Goal: Find specific page/section: Find specific page/section

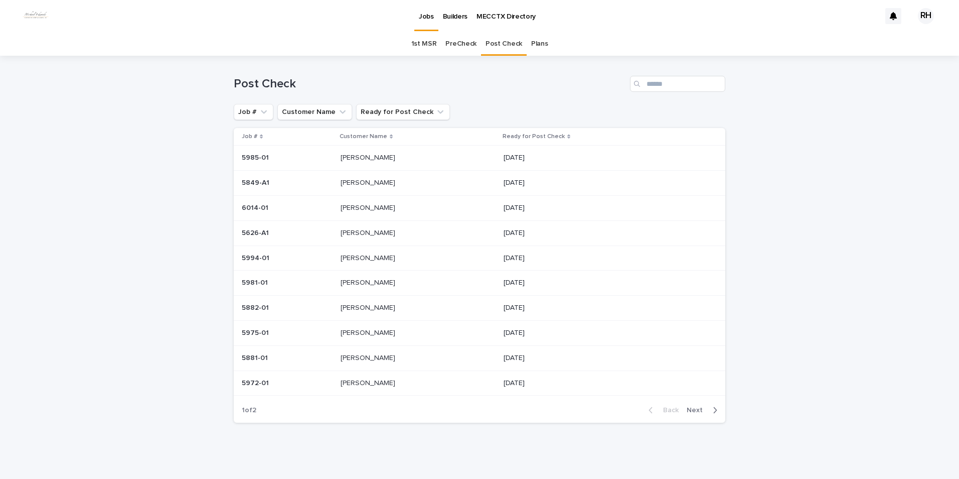
click at [354, 259] on p "[PERSON_NAME]" at bounding box center [369, 257] width 57 height 11
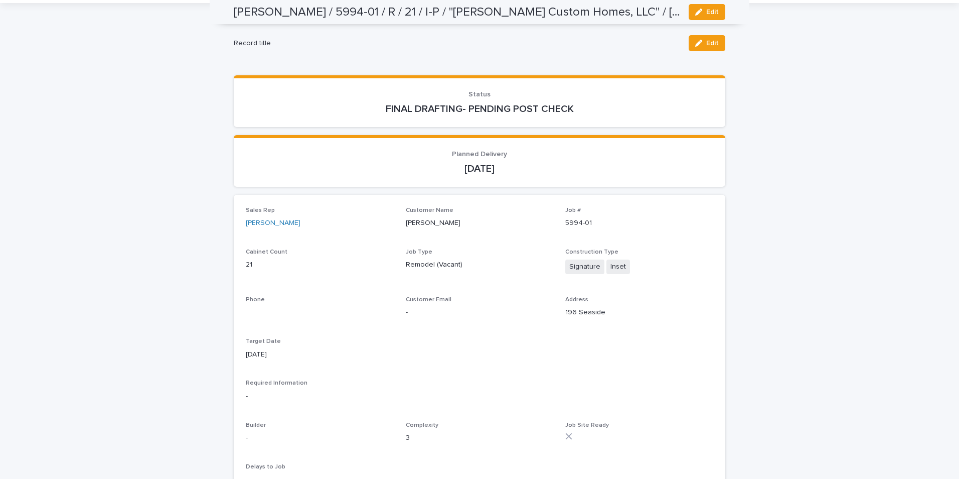
scroll to position [50, 0]
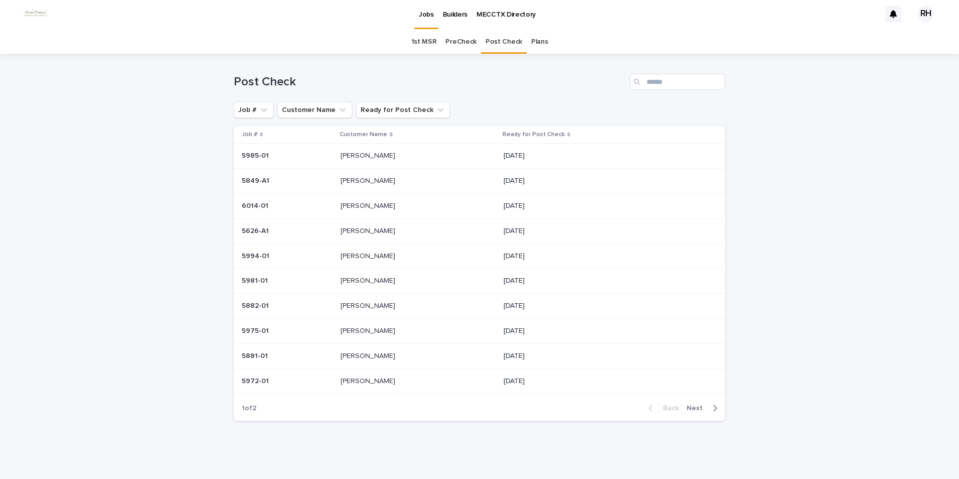
scroll to position [2, 0]
click at [691, 407] on span "Next" at bounding box center [698, 407] width 22 height 7
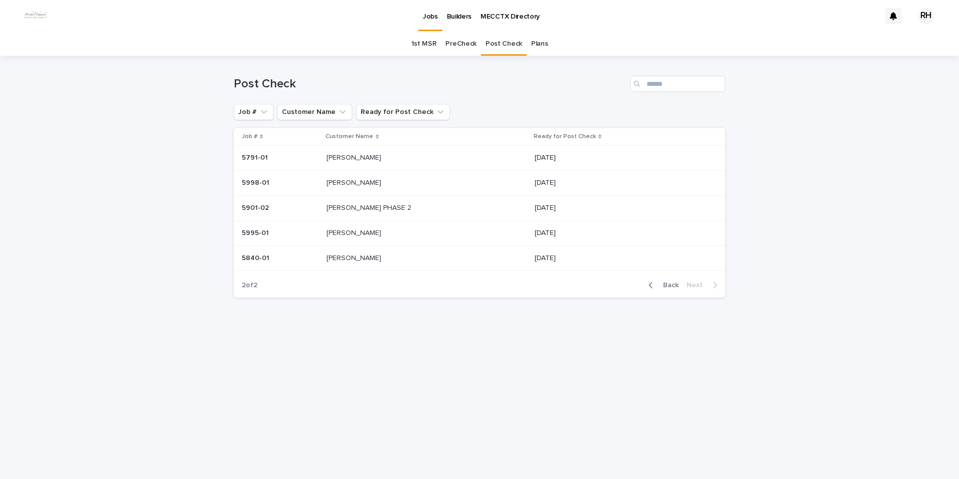
click at [664, 283] on span "Back" at bounding box center [668, 284] width 22 height 7
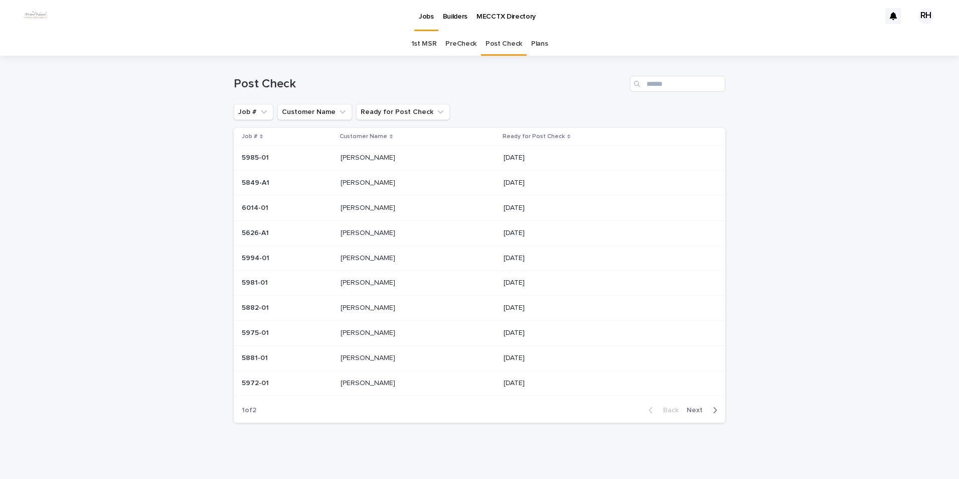
click at [360, 180] on p "[PERSON_NAME]" at bounding box center [369, 182] width 57 height 11
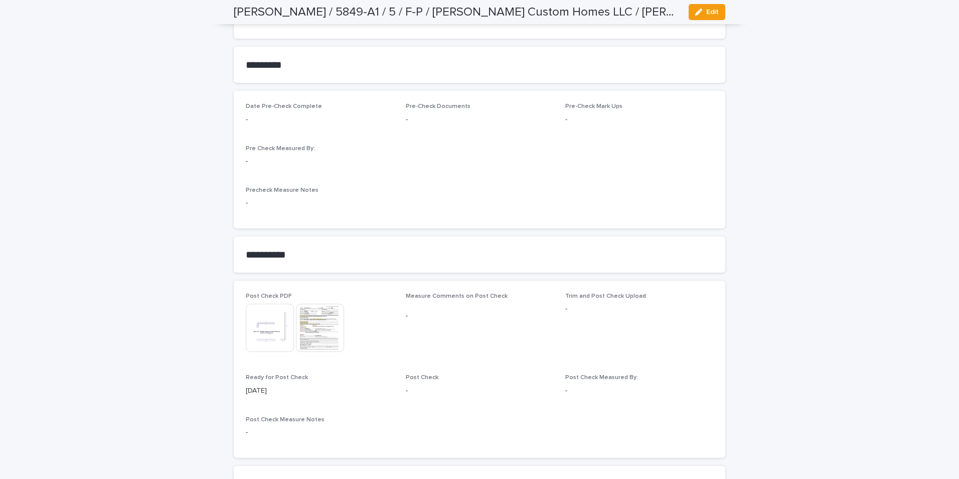
scroll to position [789, 0]
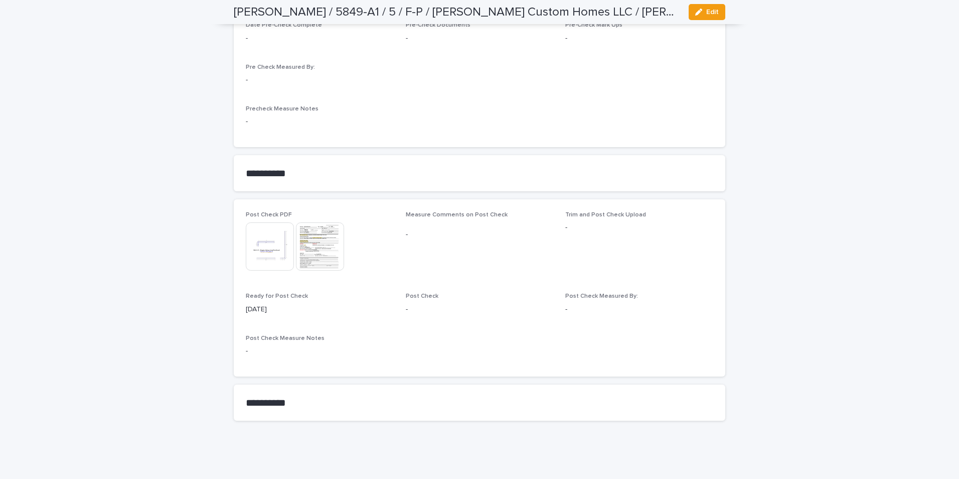
click at [325, 253] on img at bounding box center [320, 246] width 48 height 48
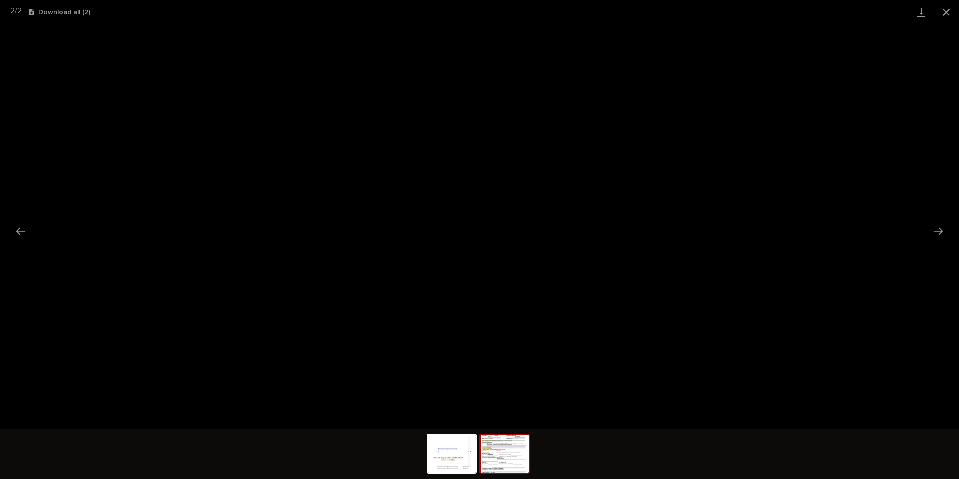
click at [948, 12] on button "Close gallery" at bounding box center [946, 12] width 25 height 24
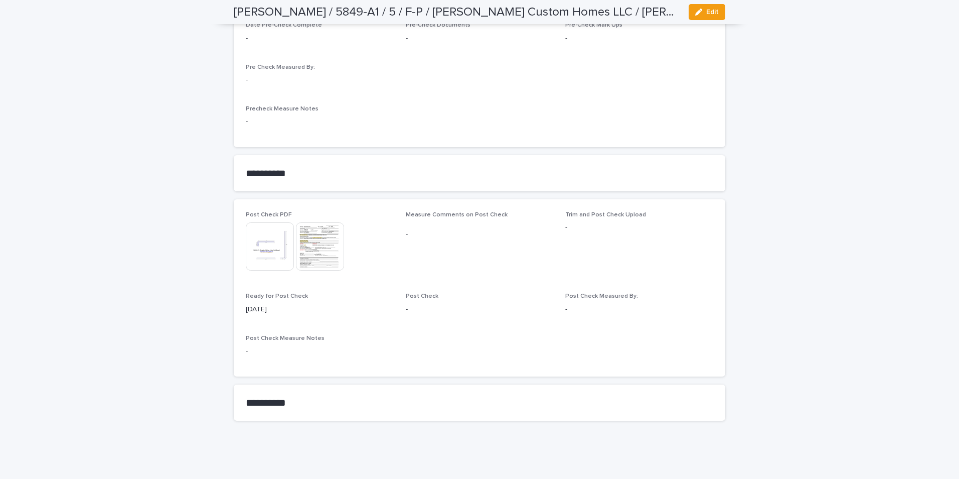
click at [270, 243] on img at bounding box center [270, 246] width 48 height 48
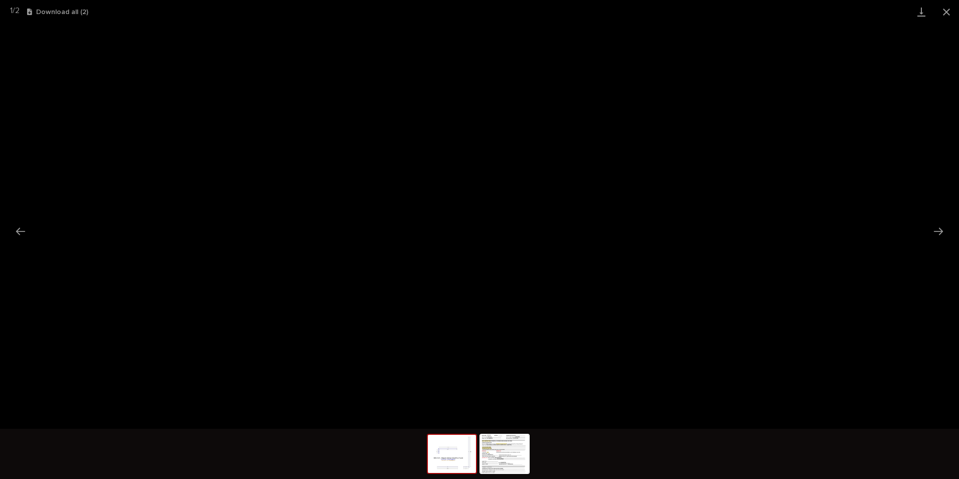
click at [944, 9] on button "Close gallery" at bounding box center [946, 12] width 25 height 24
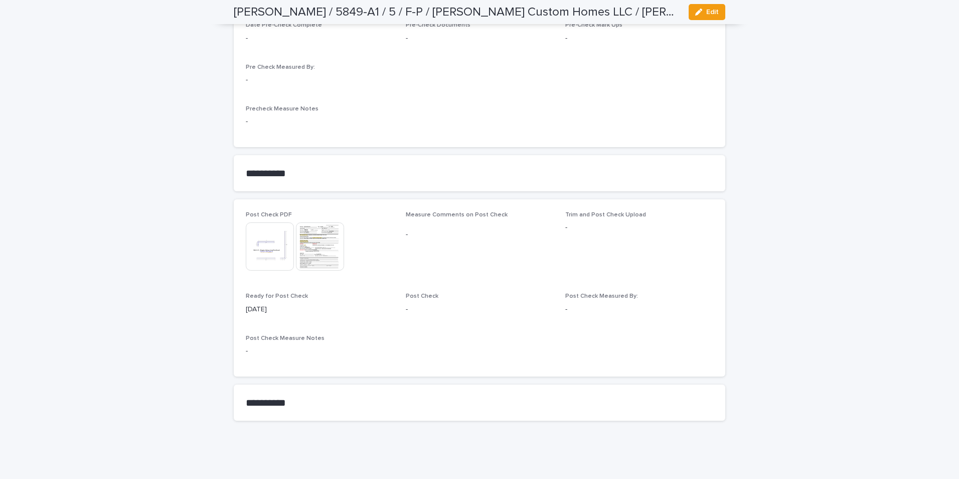
click at [315, 251] on img at bounding box center [320, 246] width 48 height 48
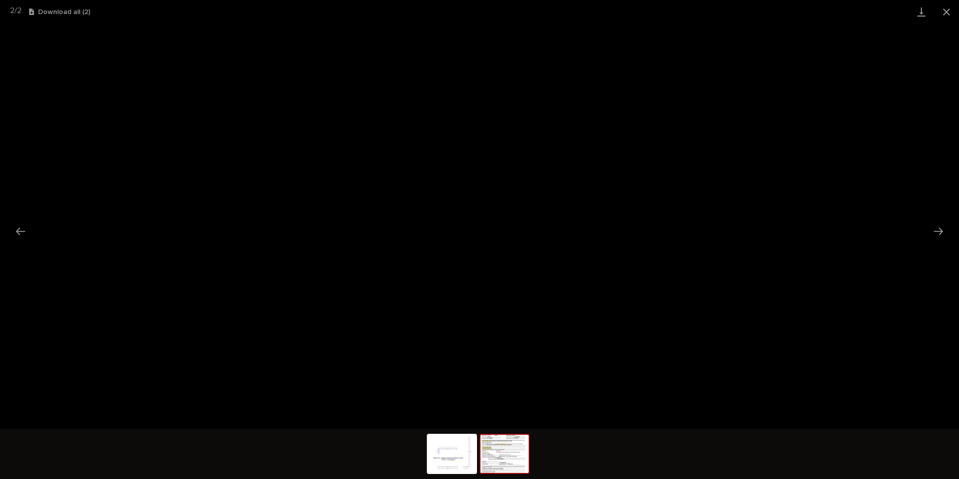
click at [947, 11] on button "Close gallery" at bounding box center [946, 12] width 25 height 24
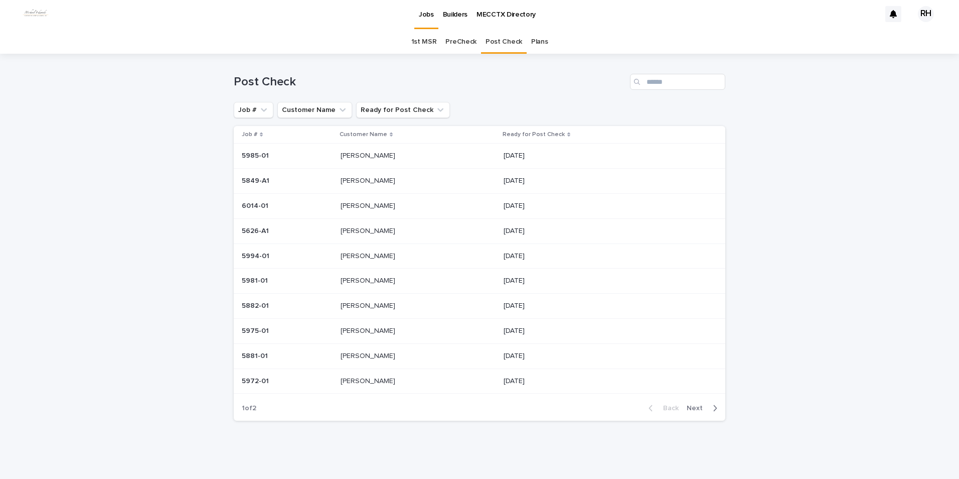
scroll to position [2, 0]
click at [693, 408] on span "Next" at bounding box center [698, 407] width 22 height 7
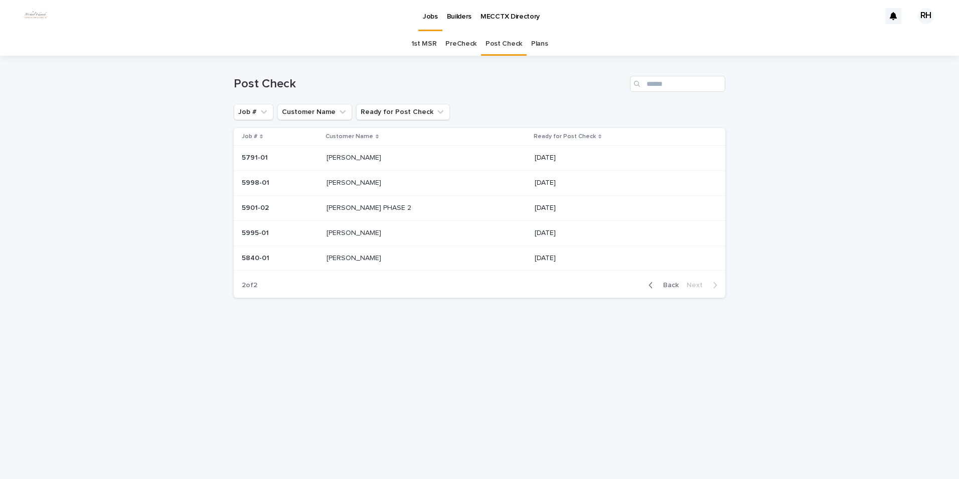
click at [677, 282] on span "Back" at bounding box center [668, 284] width 22 height 7
click at [671, 281] on span "Back" at bounding box center [668, 284] width 22 height 7
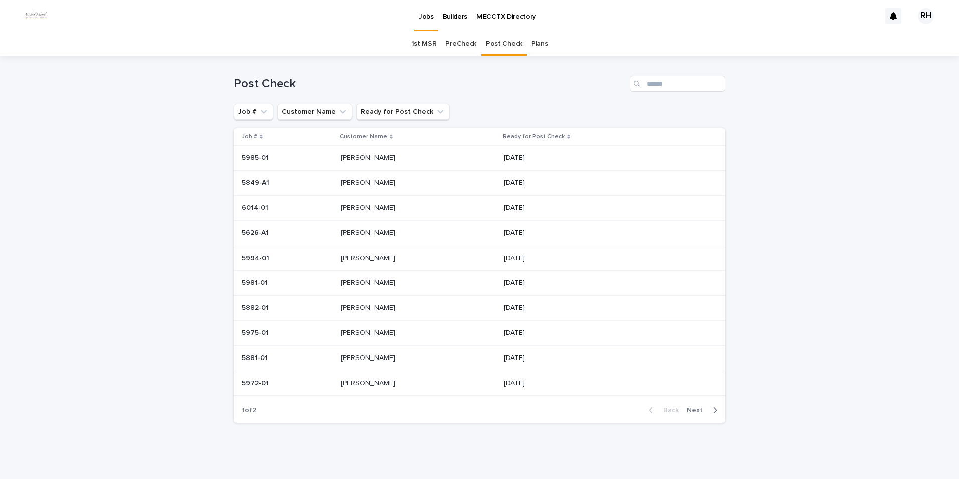
click at [690, 405] on div "Back Next" at bounding box center [683, 409] width 85 height 25
click at [694, 409] on span "Next" at bounding box center [698, 409] width 22 height 7
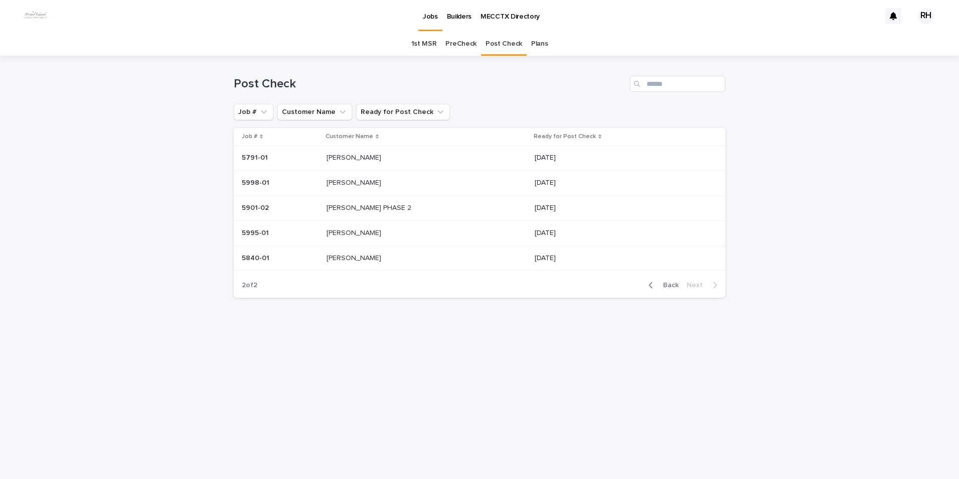
click at [670, 283] on span "Back" at bounding box center [668, 284] width 22 height 7
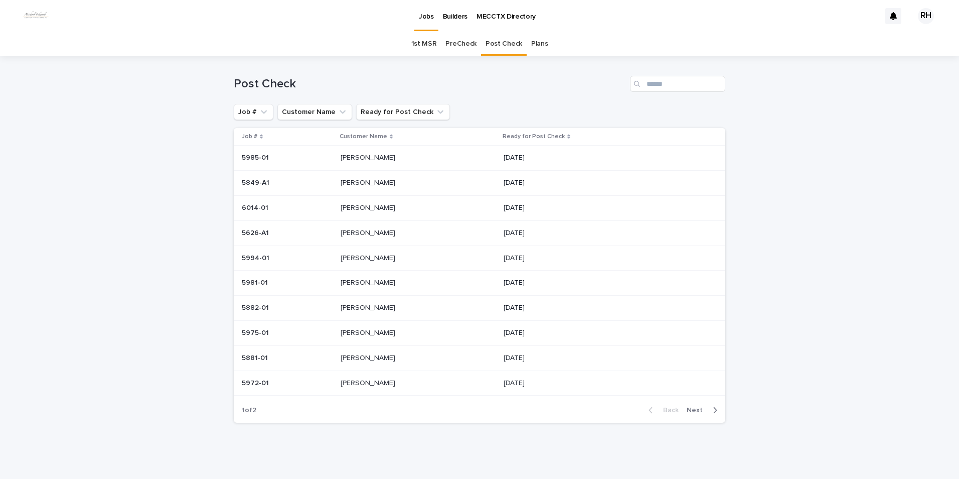
click at [363, 184] on p "[PERSON_NAME]" at bounding box center [369, 182] width 57 height 11
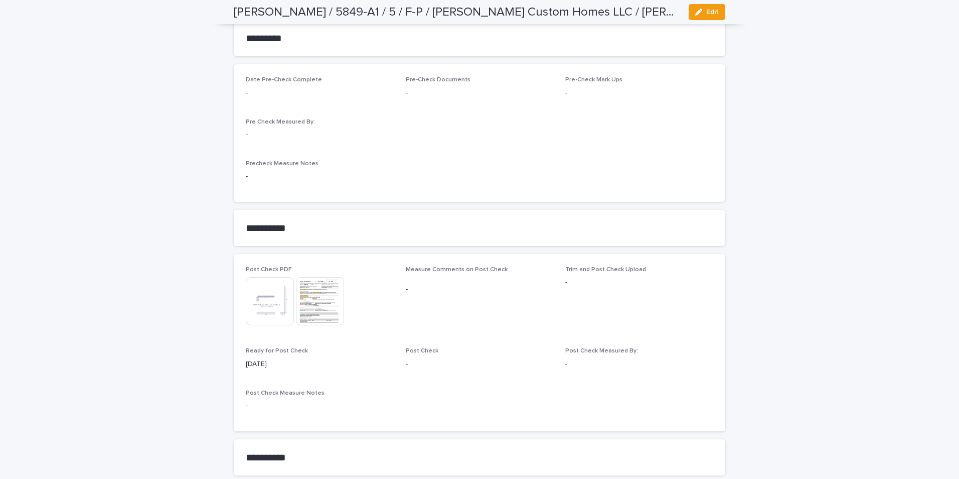
scroll to position [789, 0]
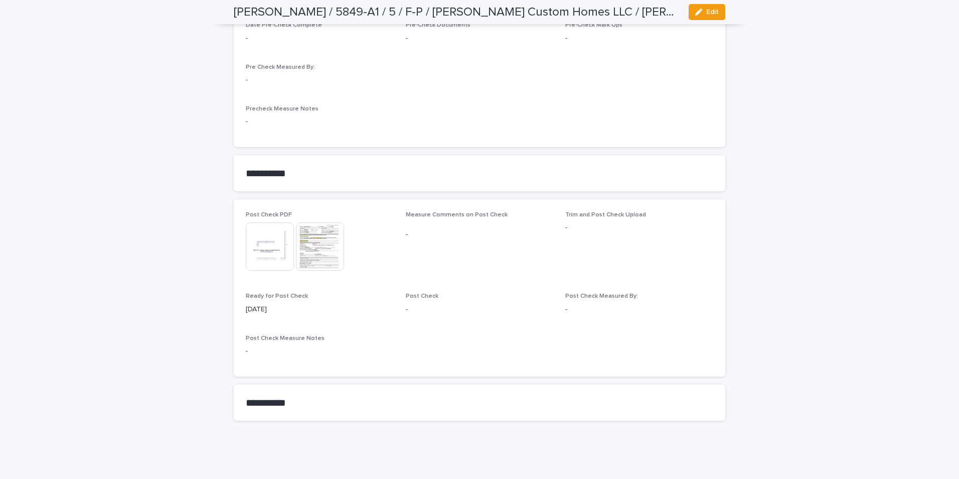
click at [322, 248] on img at bounding box center [320, 246] width 48 height 48
